Goal: Task Accomplishment & Management: Use online tool/utility

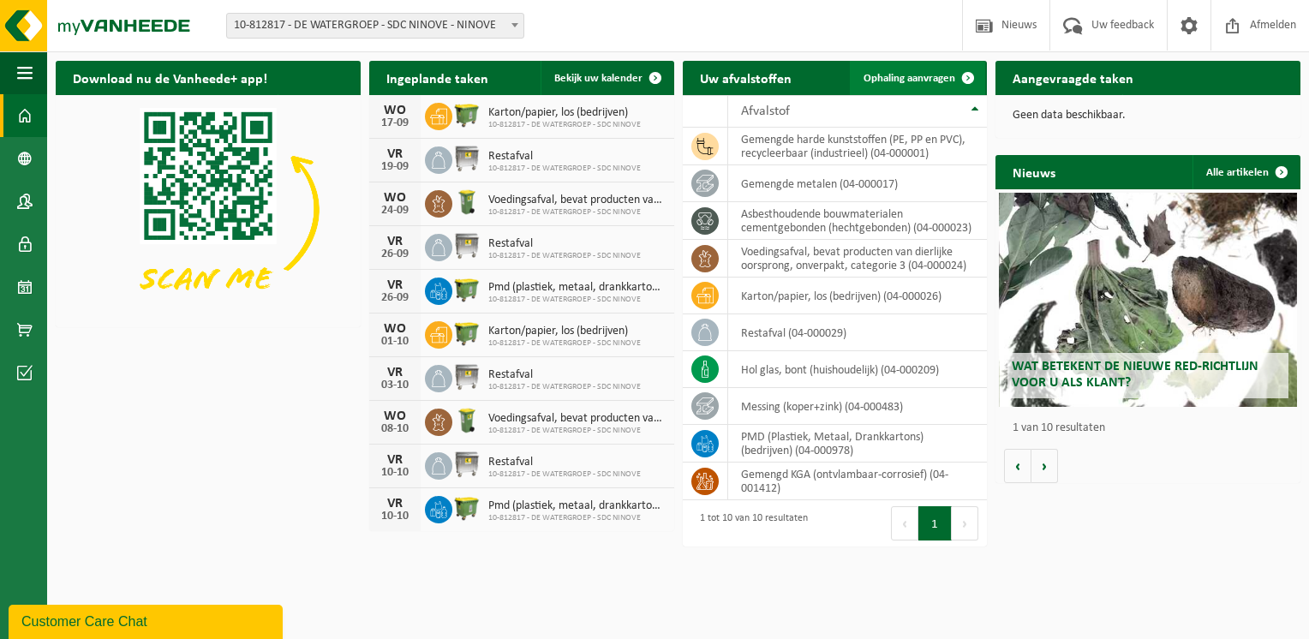
click at [956, 75] on span at bounding box center [968, 78] width 34 height 34
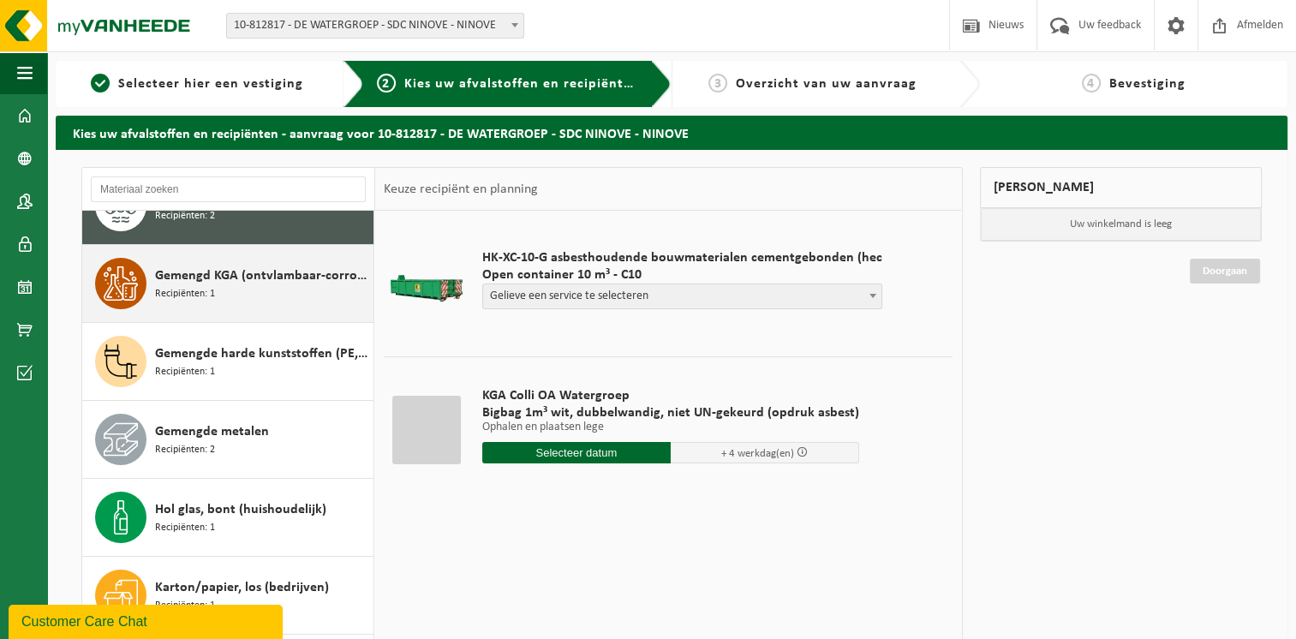
scroll to position [86, 0]
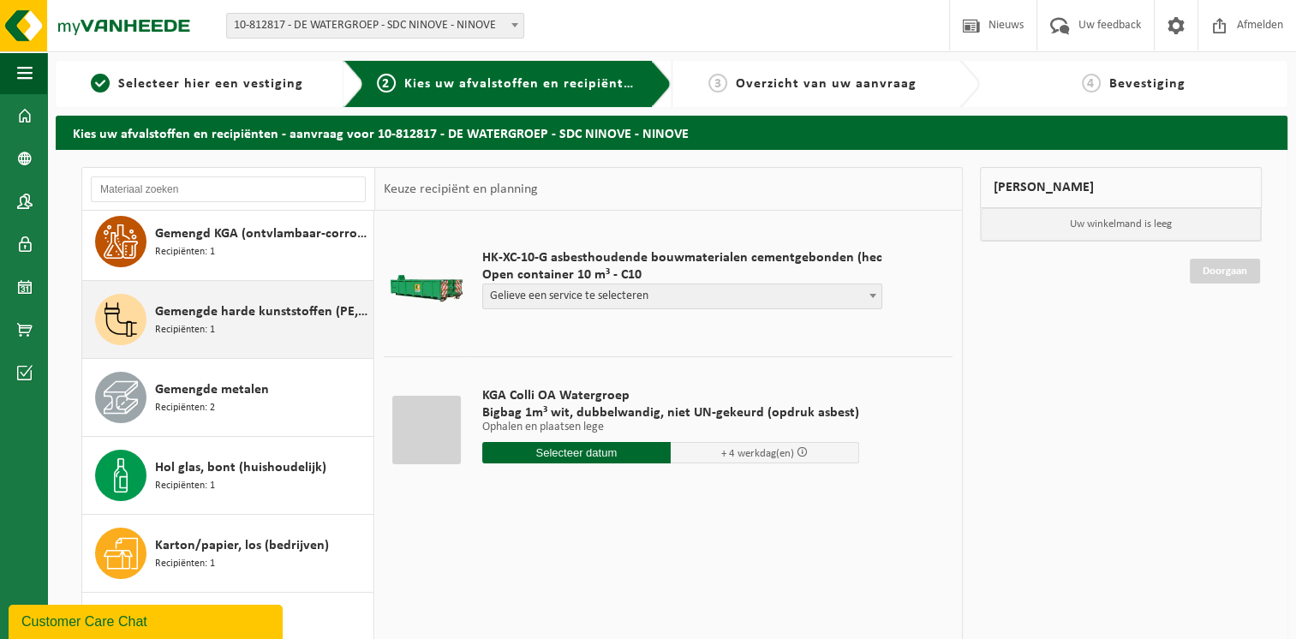
click at [183, 322] on span "Recipiënten: 1" at bounding box center [185, 330] width 60 height 16
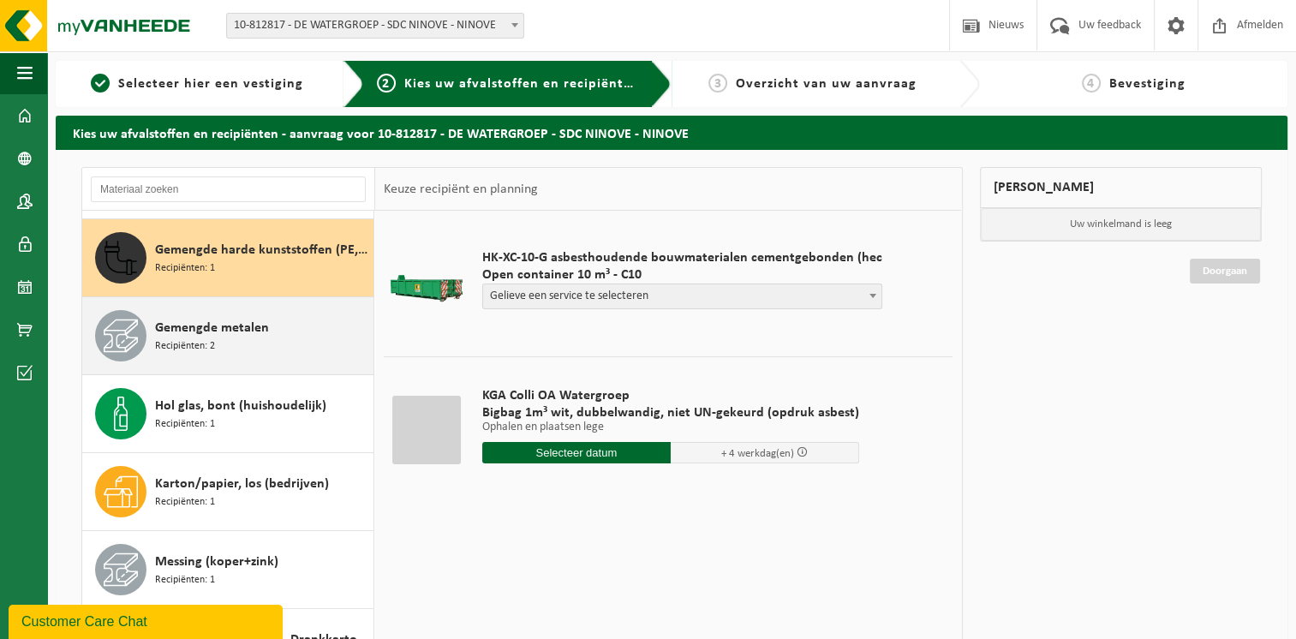
scroll to position [155, 0]
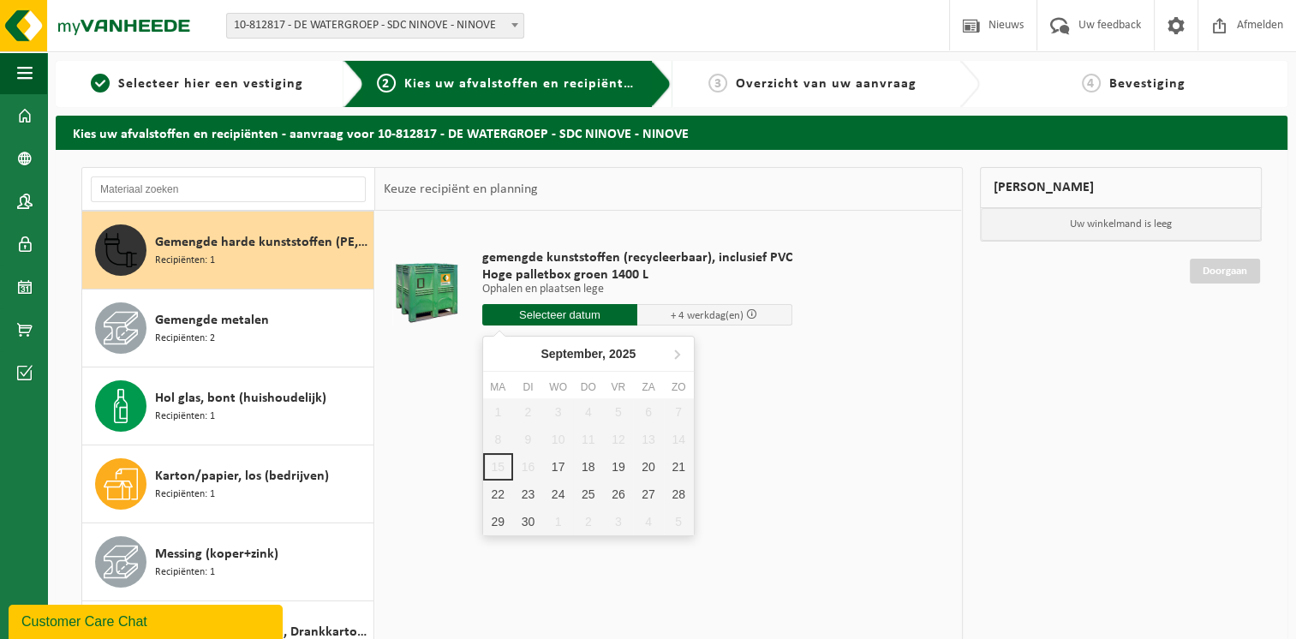
click at [576, 314] on input "text" at bounding box center [559, 314] width 155 height 21
click at [561, 470] on div "17" at bounding box center [558, 466] width 30 height 27
type input "Van 2025-09-17"
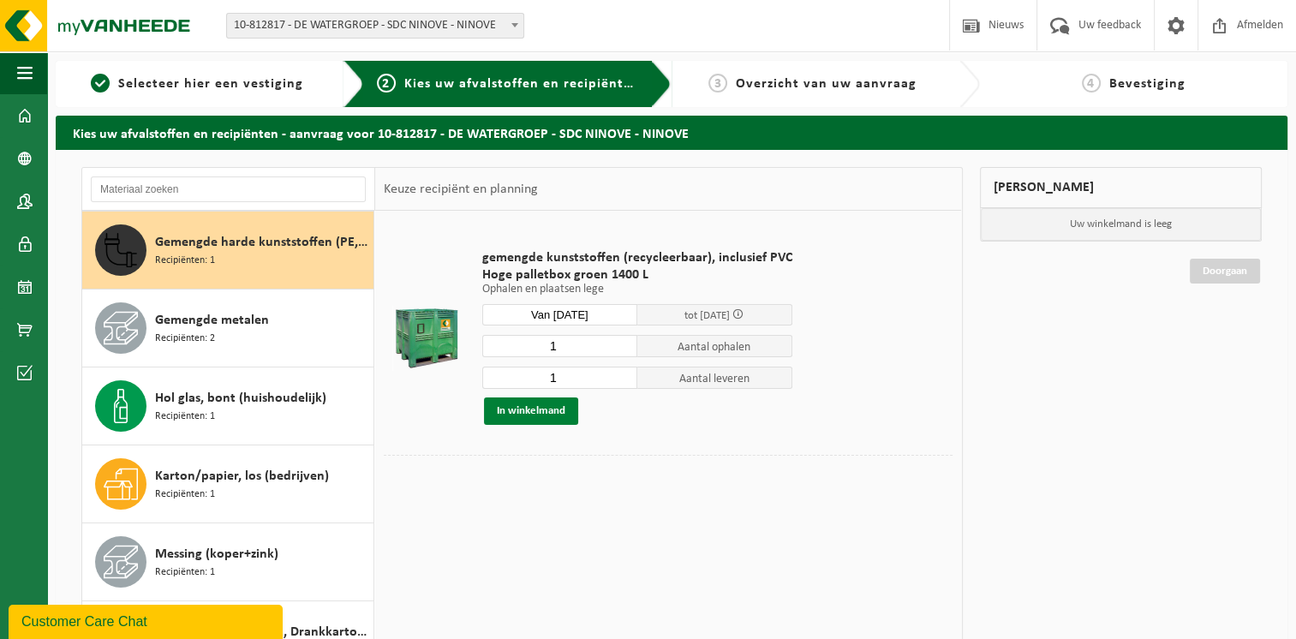
click at [535, 410] on button "In winkelmand" at bounding box center [531, 411] width 94 height 27
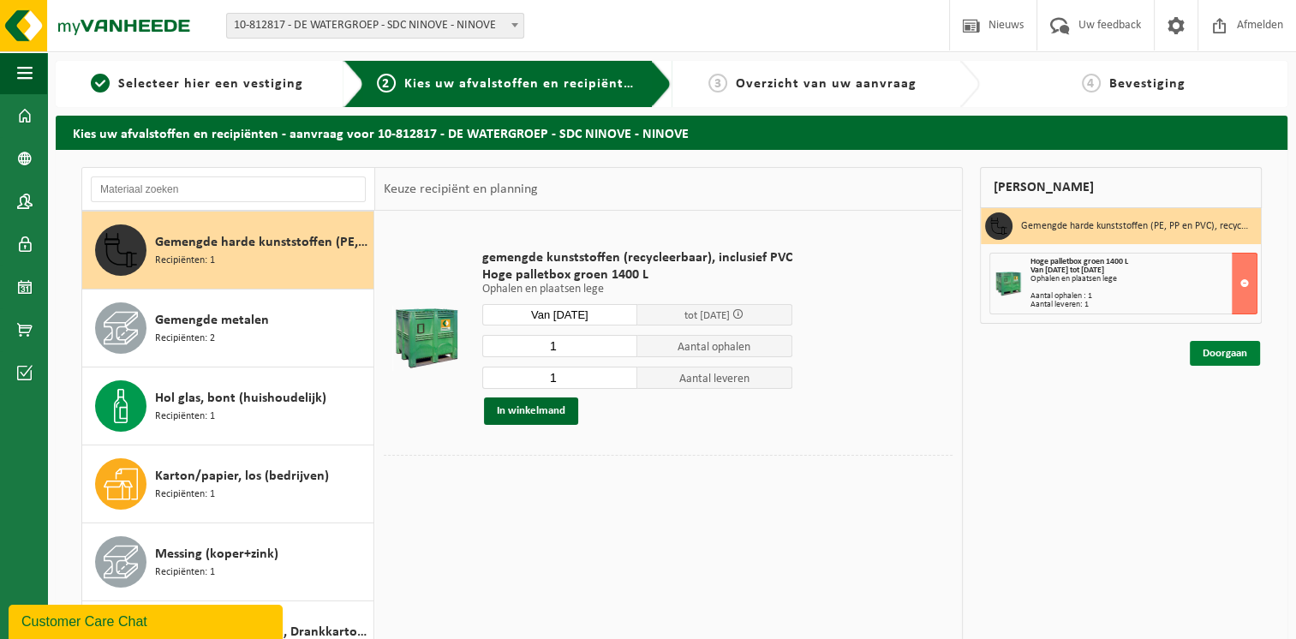
click at [1237, 355] on link "Doorgaan" at bounding box center [1225, 353] width 70 height 25
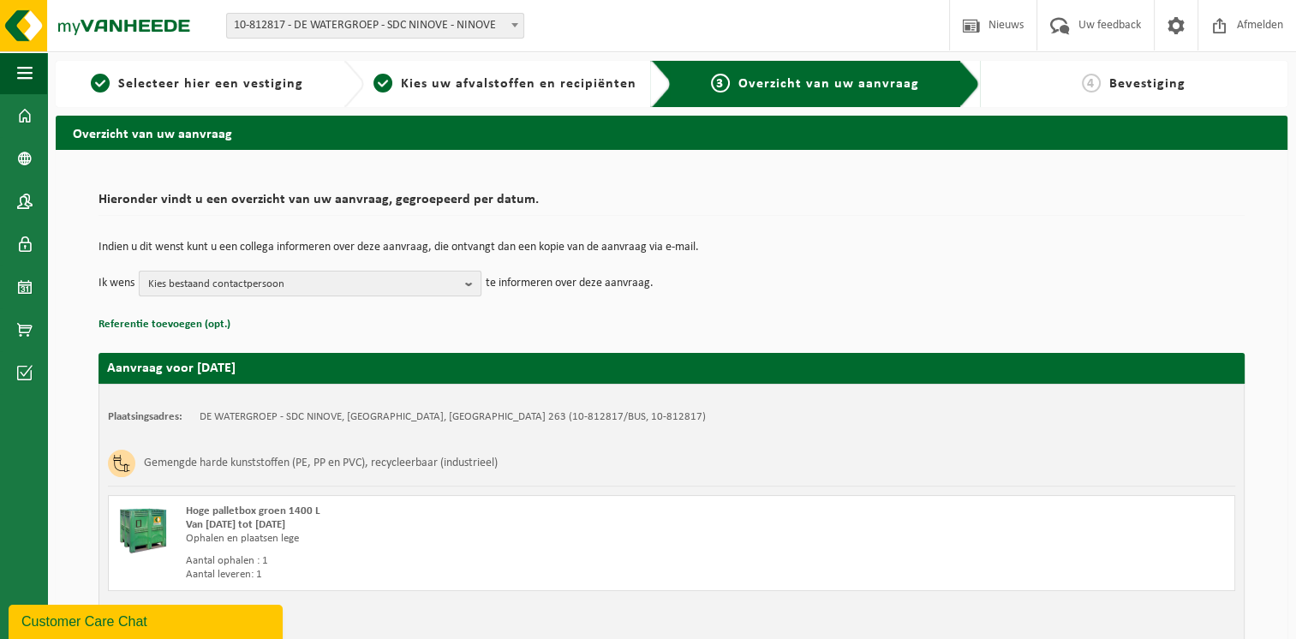
click at [473, 274] on b "button" at bounding box center [472, 284] width 15 height 24
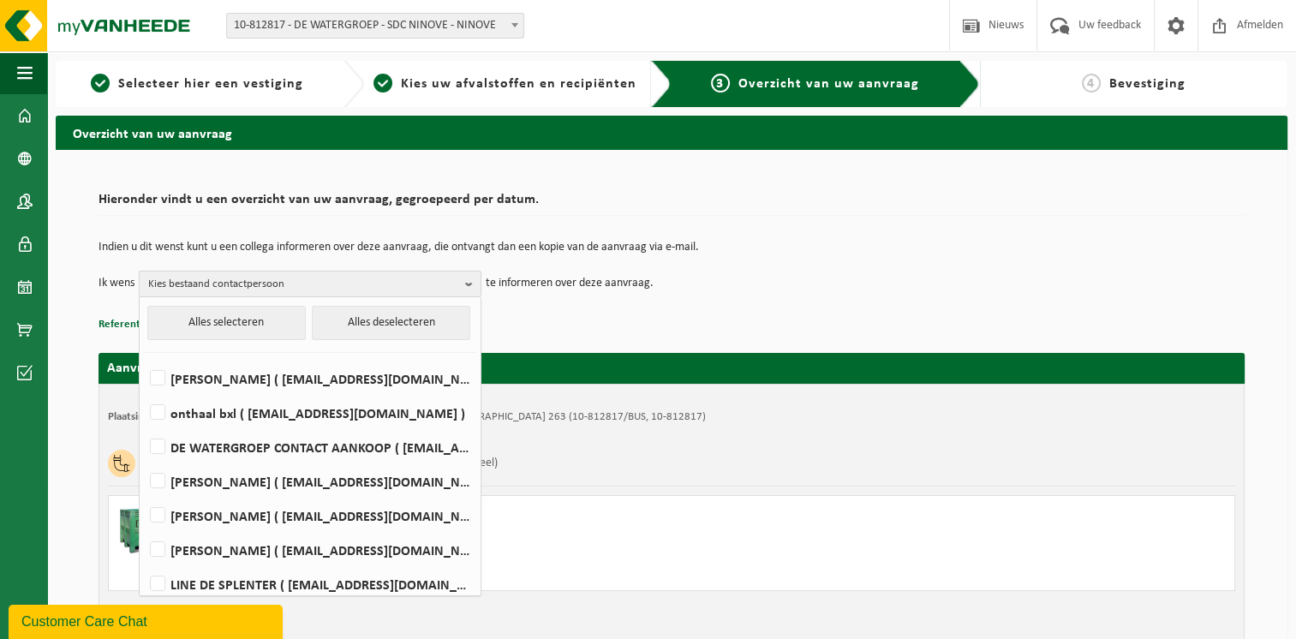
click at [199, 278] on span "Kies bestaand contactpersoon" at bounding box center [303, 285] width 310 height 26
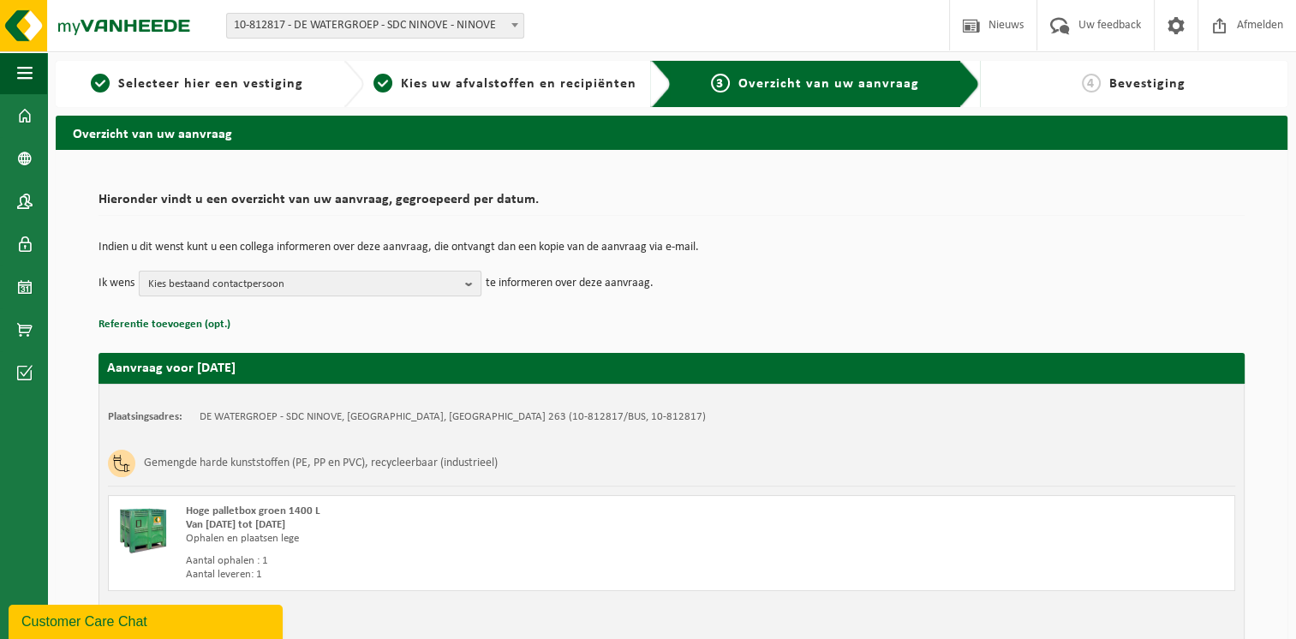
click at [473, 278] on b "button" at bounding box center [472, 284] width 15 height 24
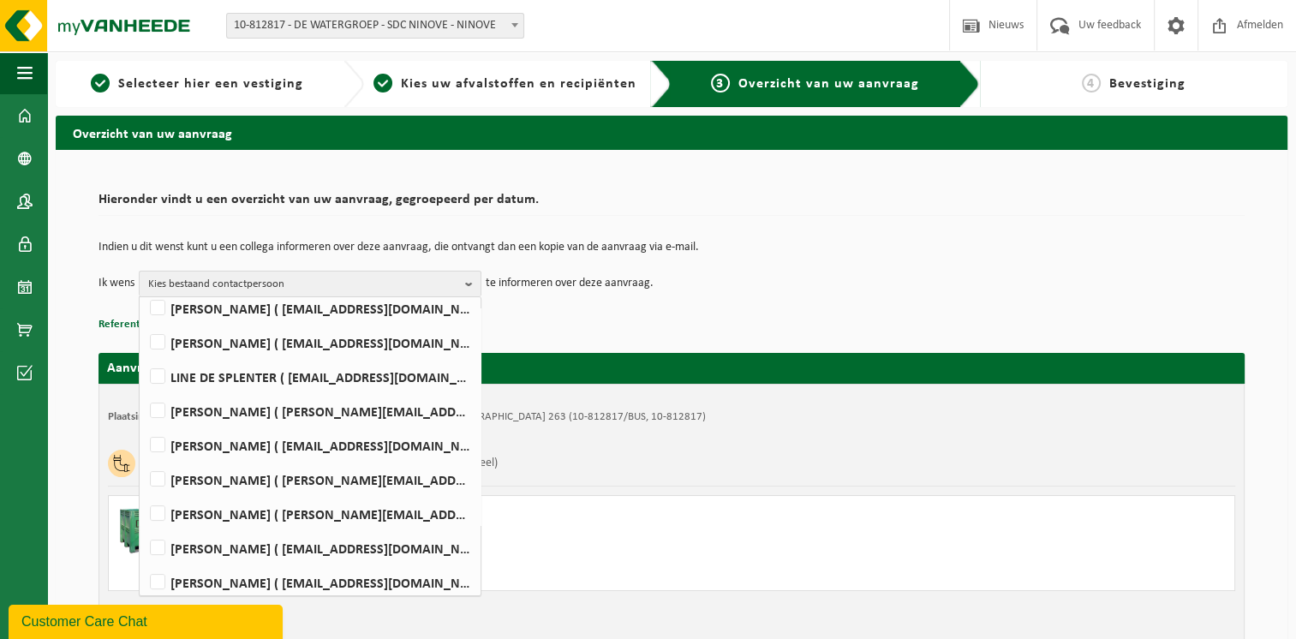
scroll to position [385, 0]
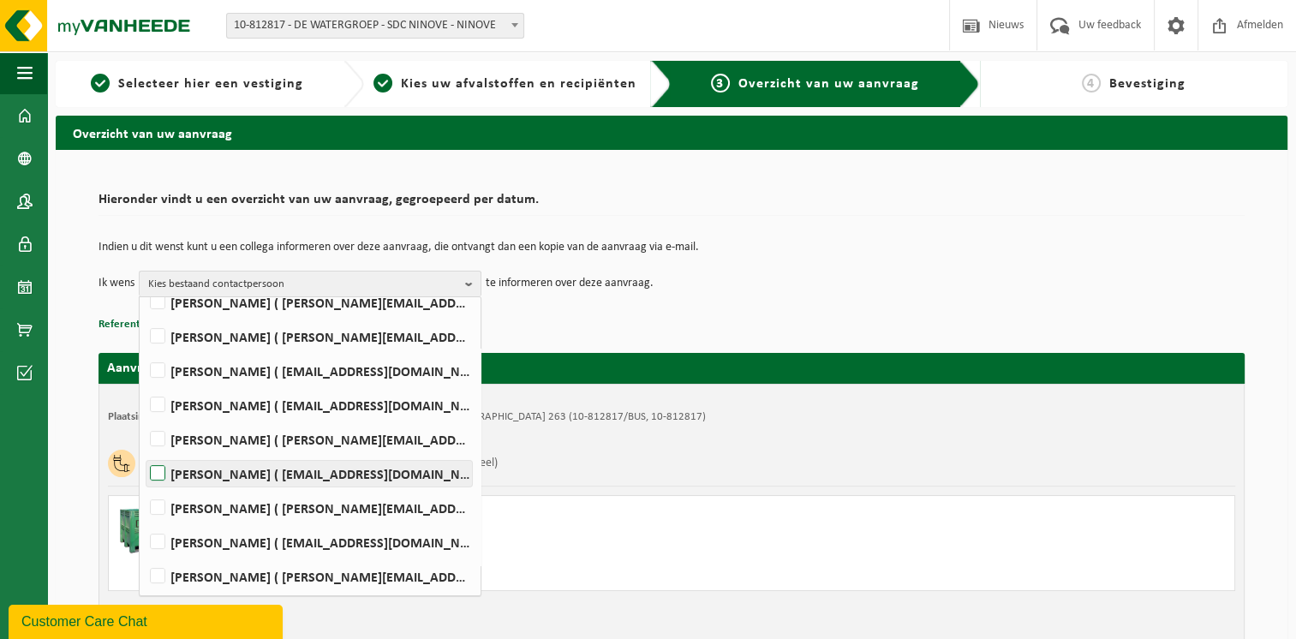
click at [165, 471] on label "JEAN VANDEVELDE ( jean.vandevelde@dewatergroep.be )" at bounding box center [310, 474] width 326 height 26
click at [144, 452] on input "JEAN VANDEVELDE ( jean.vandevelde@dewatergroep.be )" at bounding box center [143, 452] width 1 height 1
checkbox input "true"
click at [643, 327] on p "Referentie toevoegen (opt.)" at bounding box center [672, 325] width 1146 height 22
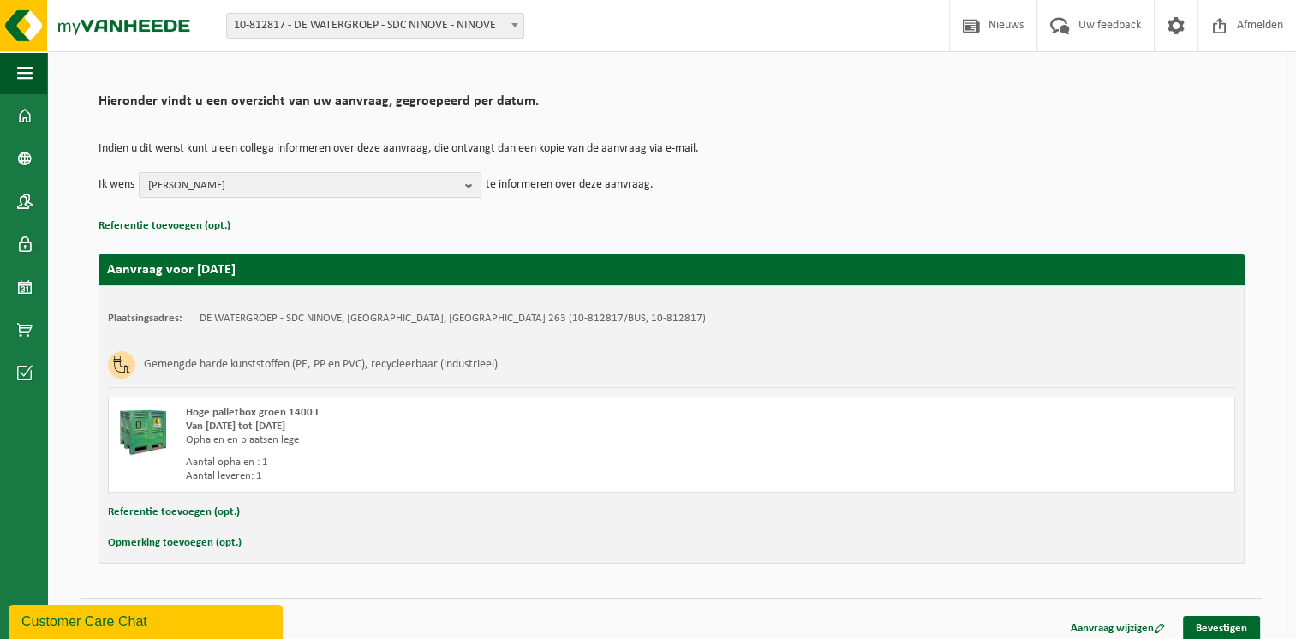
scroll to position [108, 0]
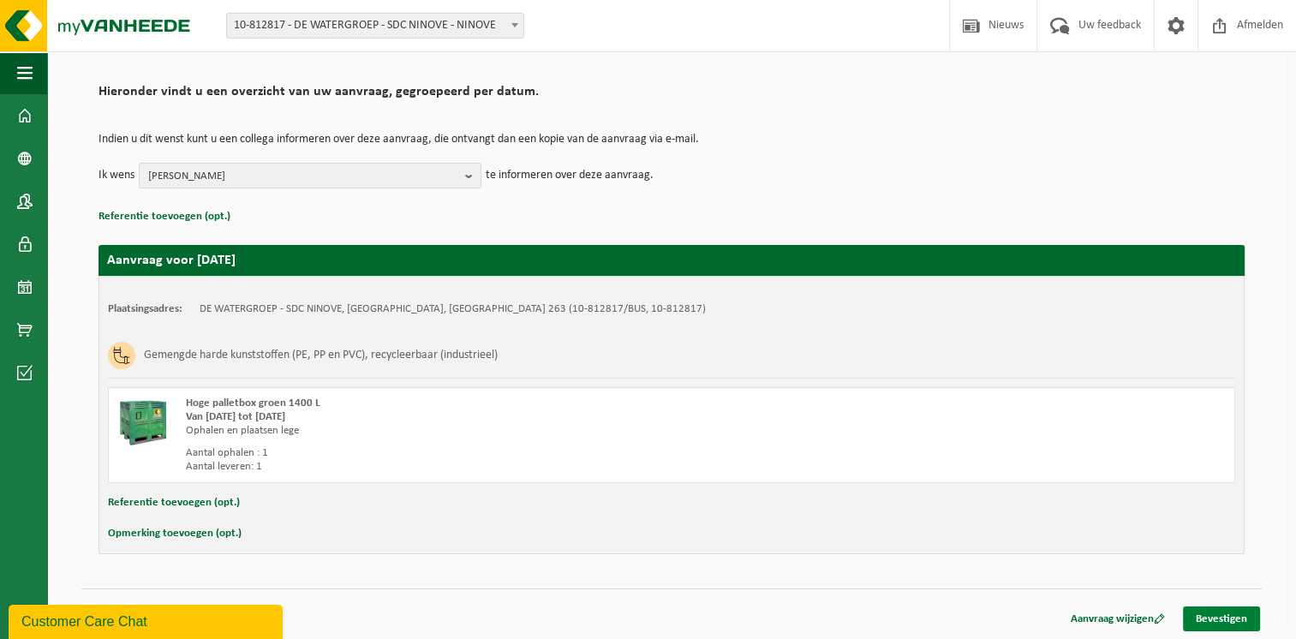
click at [1227, 615] on link "Bevestigen" at bounding box center [1221, 619] width 77 height 25
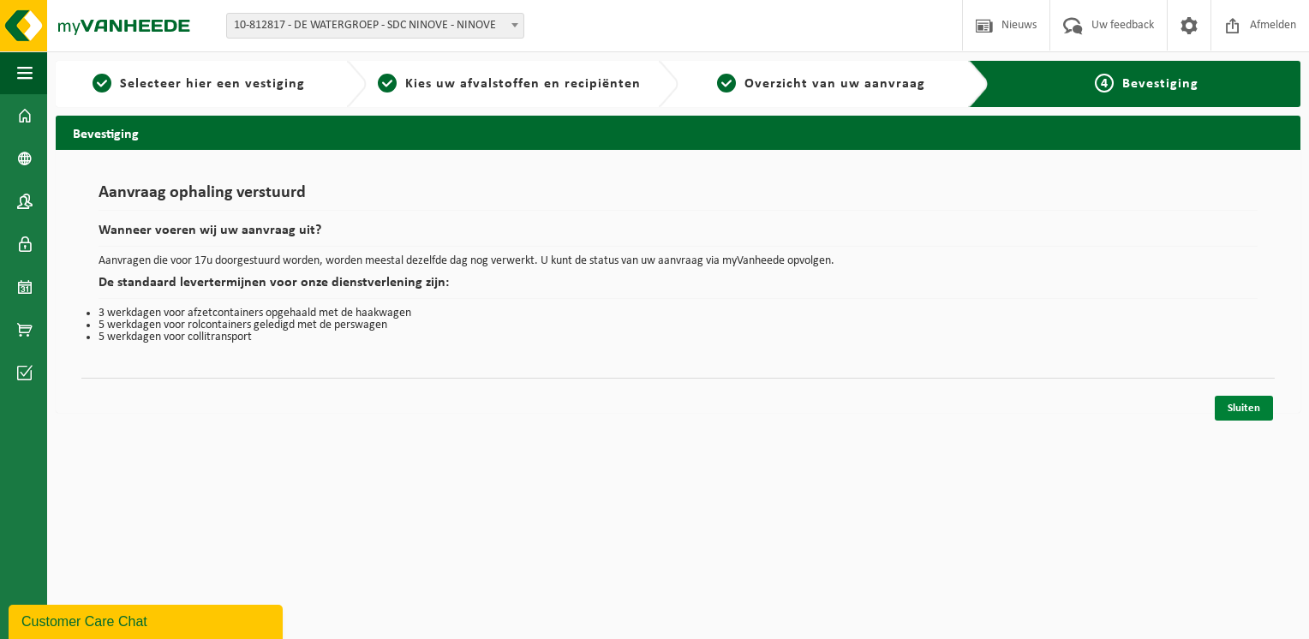
click at [1239, 401] on link "Sluiten" at bounding box center [1244, 408] width 58 height 25
